Goal: Find specific page/section: Find specific page/section

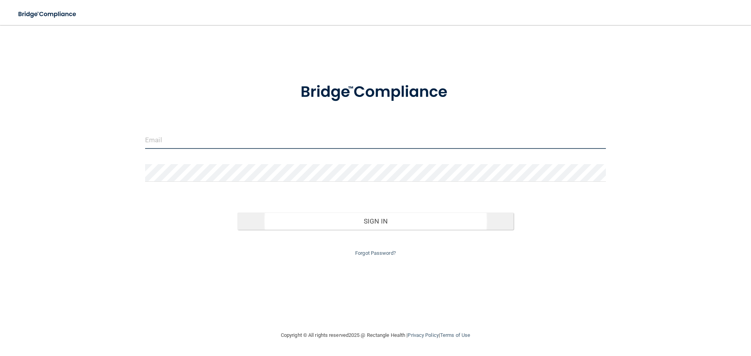
type input "[EMAIL_ADDRESS][DOMAIN_NAME]"
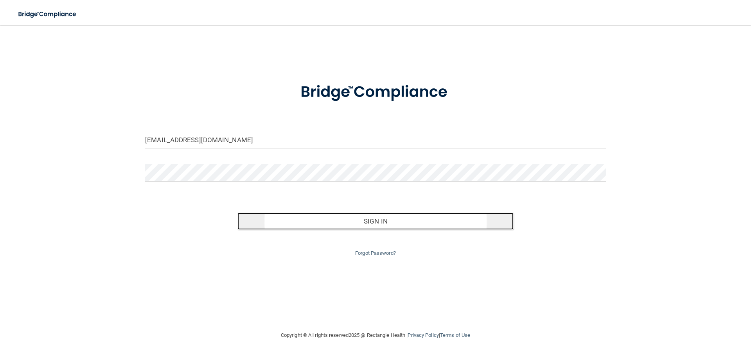
click at [299, 221] on button "Sign In" at bounding box center [375, 221] width 276 height 17
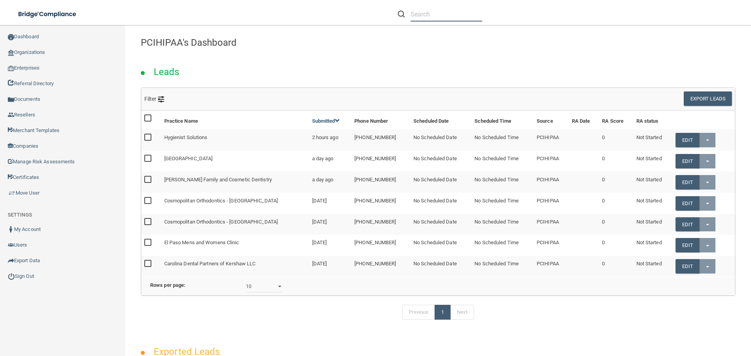
click at [416, 13] on input "text" at bounding box center [447, 14] width 72 height 14
drag, startPoint x: 417, startPoint y: 13, endPoint x: 28, endPoint y: 54, distance: 390.8
click at [27, 55] on link "Organizations" at bounding box center [63, 53] width 126 height 16
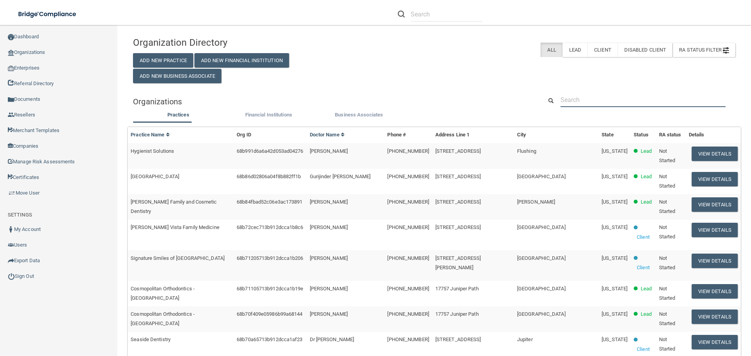
click at [578, 102] on input "text" at bounding box center [642, 100] width 165 height 14
paste input "First Choice Pregnancy Counseling Center"
type input "First Choice Pregnancy Counseling Center"
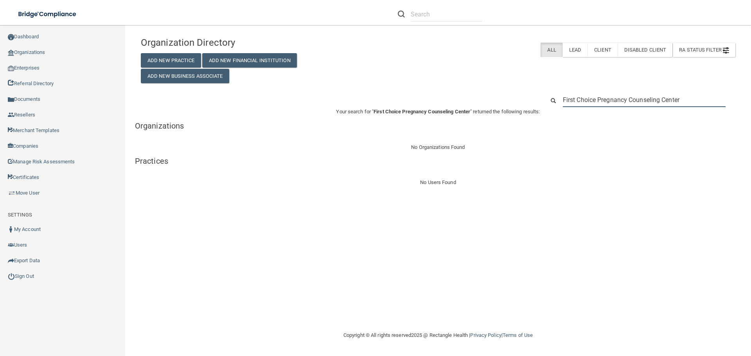
drag, startPoint x: 689, startPoint y: 100, endPoint x: 556, endPoint y: 100, distance: 133.0
click at [556, 100] on div "First Choice Pregnancy Counseling Center" at bounding box center [640, 100] width 202 height 14
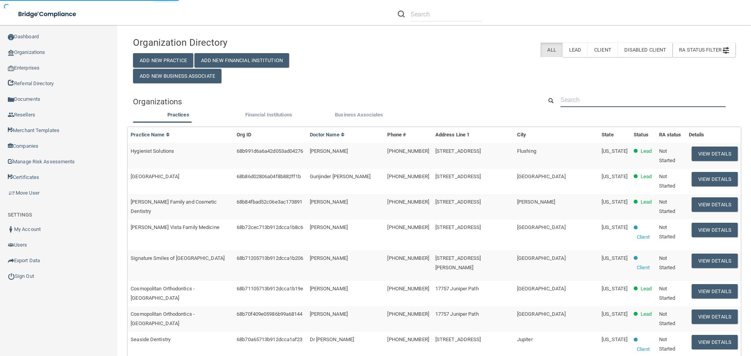
paste input "[EMAIL_ADDRESS][DOMAIN_NAME]"
type input "[EMAIL_ADDRESS][DOMAIN_NAME]"
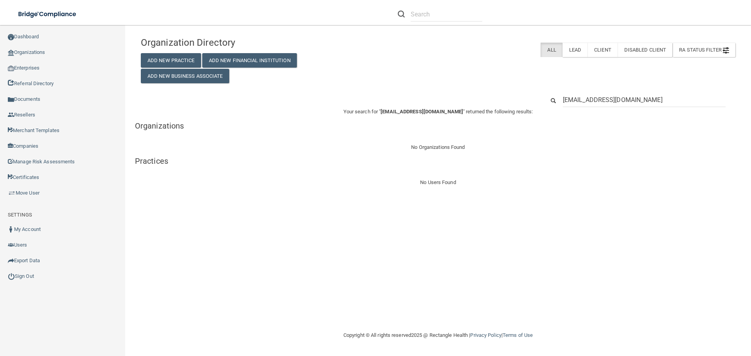
drag, startPoint x: 672, startPoint y: 97, endPoint x: 555, endPoint y: 97, distance: 116.9
click at [555, 97] on div "[EMAIL_ADDRESS][DOMAIN_NAME]" at bounding box center [640, 100] width 202 height 14
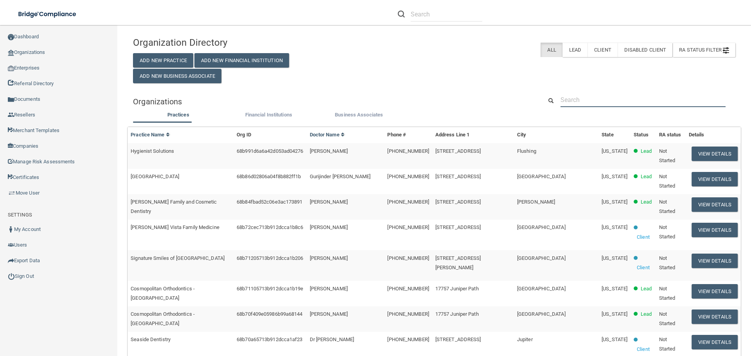
paste input "First Choice Pregnancy"
type input "First Choice Pregnancy"
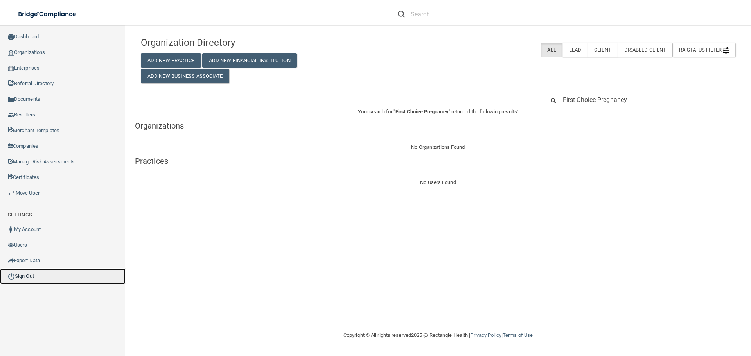
click at [25, 275] on link "Sign Out" at bounding box center [63, 277] width 126 height 16
